Goal: Check status: Check status

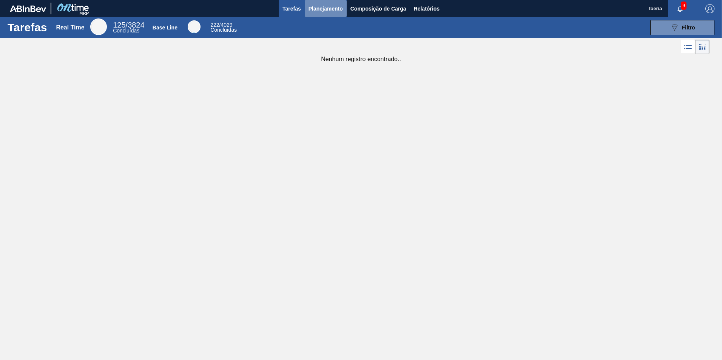
click at [342, 7] on span "Planejamento" at bounding box center [326, 8] width 34 height 9
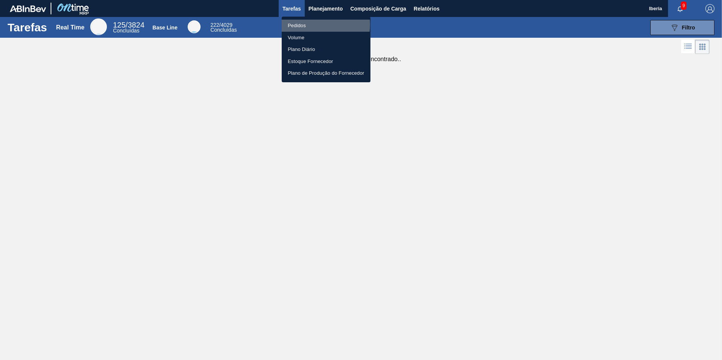
click at [305, 25] on li "Pedidos" at bounding box center [326, 26] width 89 height 12
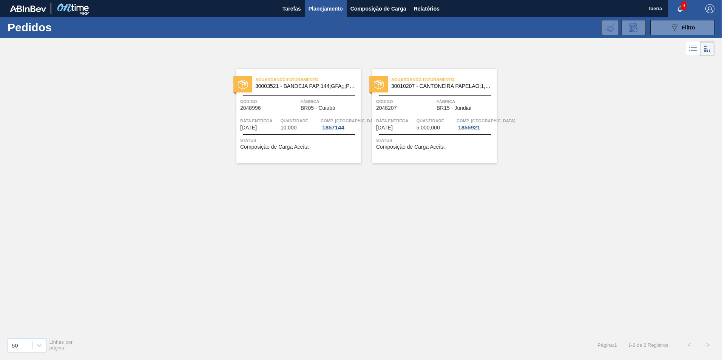
click at [321, 85] on span "30003521 - BANDEJA PAP;144;GFA;;;PET;;" at bounding box center [305, 87] width 100 height 6
click at [405, 80] on span "Aguardando Faturamento" at bounding box center [444, 80] width 106 height 8
